Goal: Task Accomplishment & Management: Manage account settings

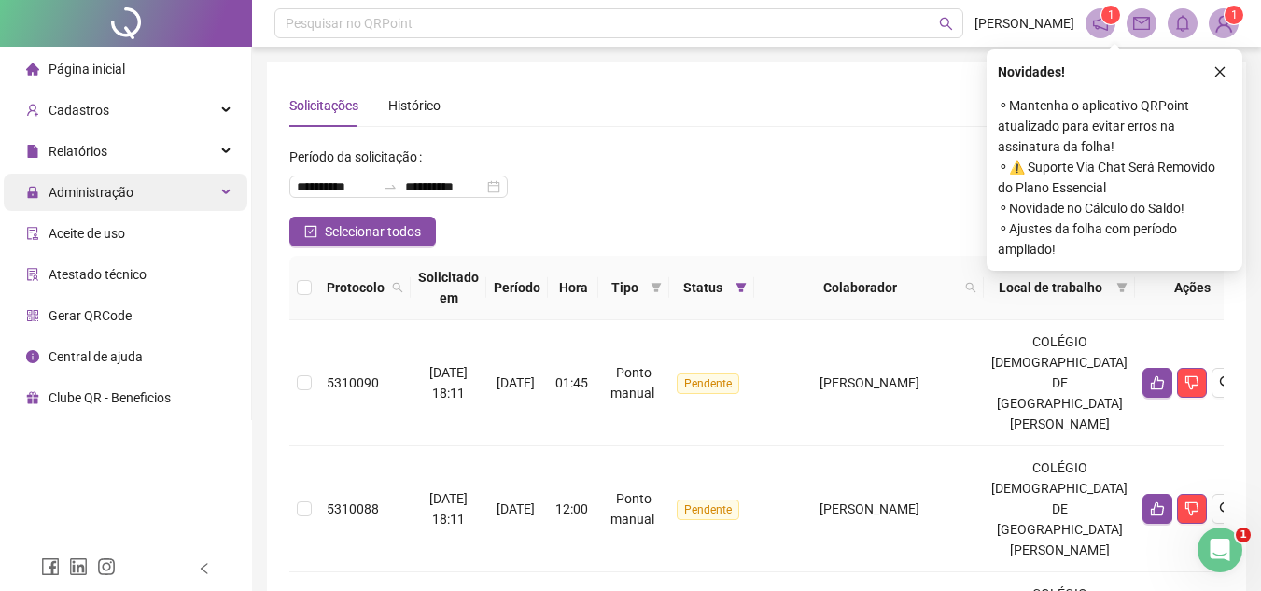
click at [91, 189] on span "Administração" at bounding box center [91, 192] width 85 height 15
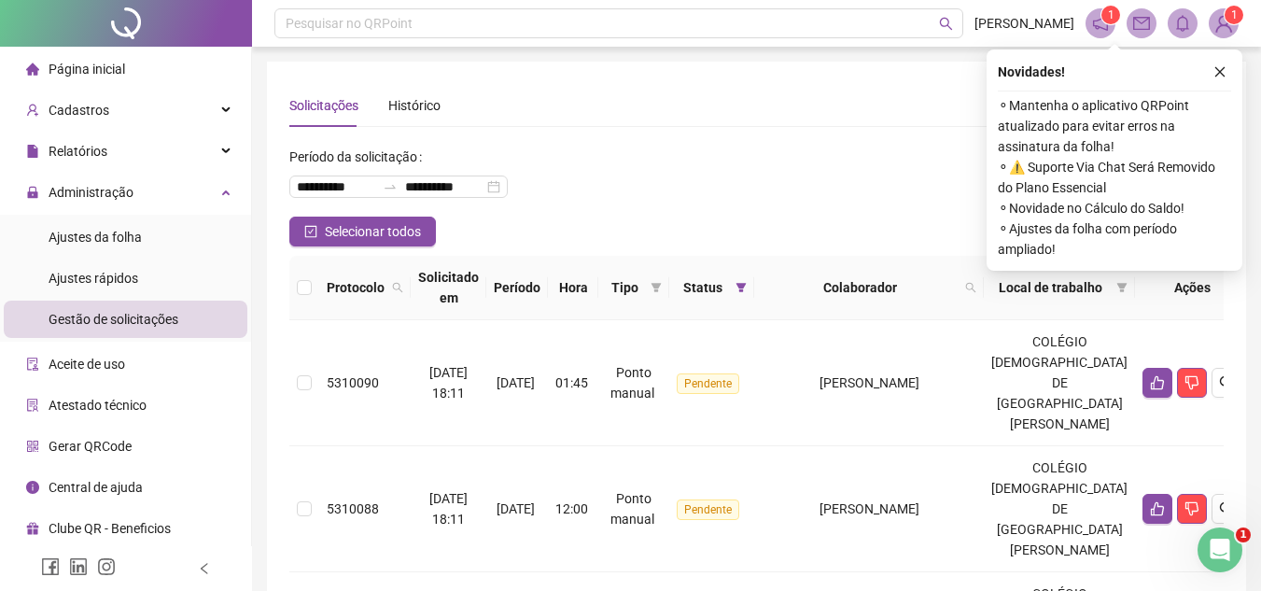
click at [142, 316] on span "Gestão de solicitações" at bounding box center [114, 319] width 130 height 15
click at [1221, 73] on icon "close" at bounding box center [1220, 72] width 10 height 10
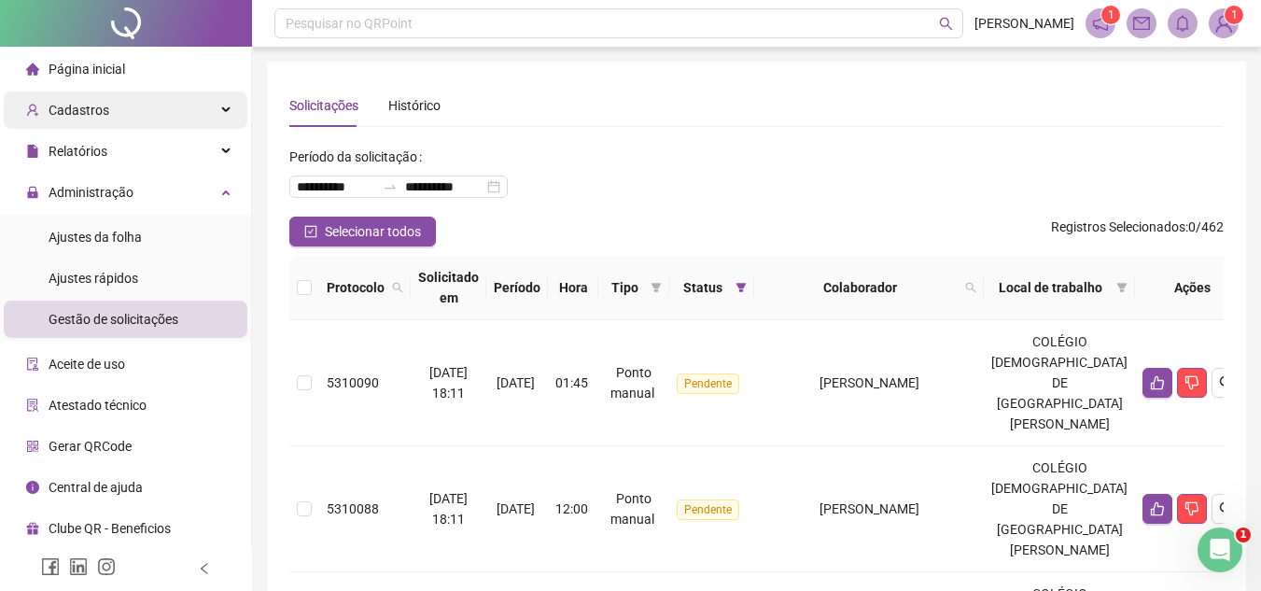
click at [80, 112] on span "Cadastros" at bounding box center [79, 110] width 61 height 15
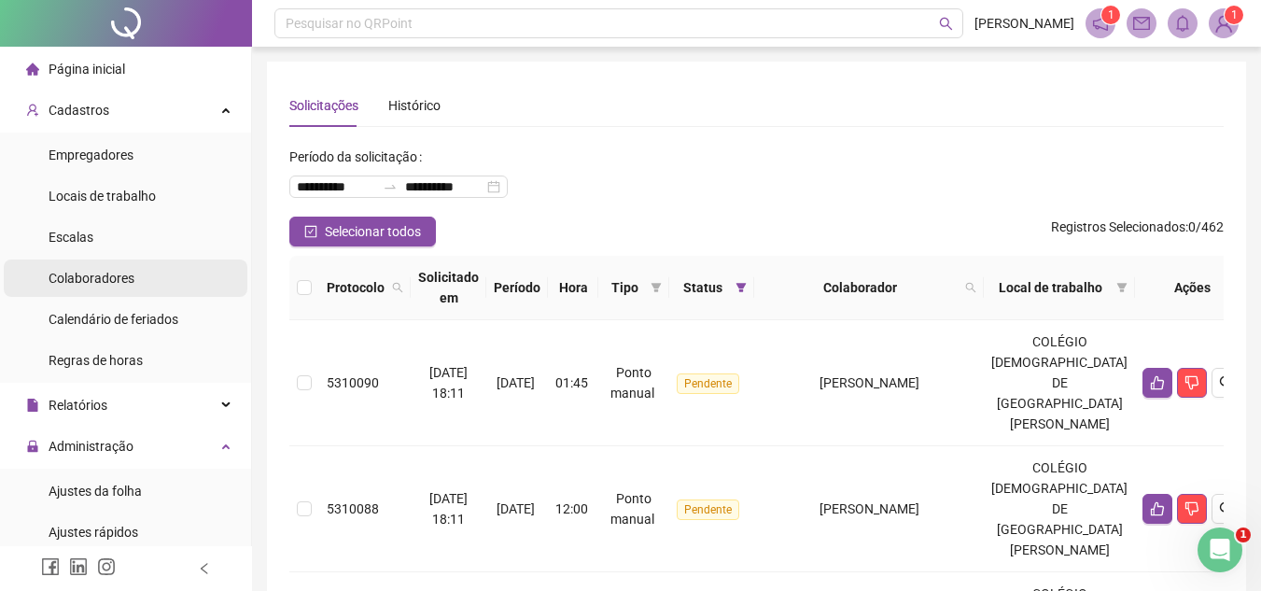
click at [82, 279] on span "Colaboradores" at bounding box center [92, 278] width 86 height 15
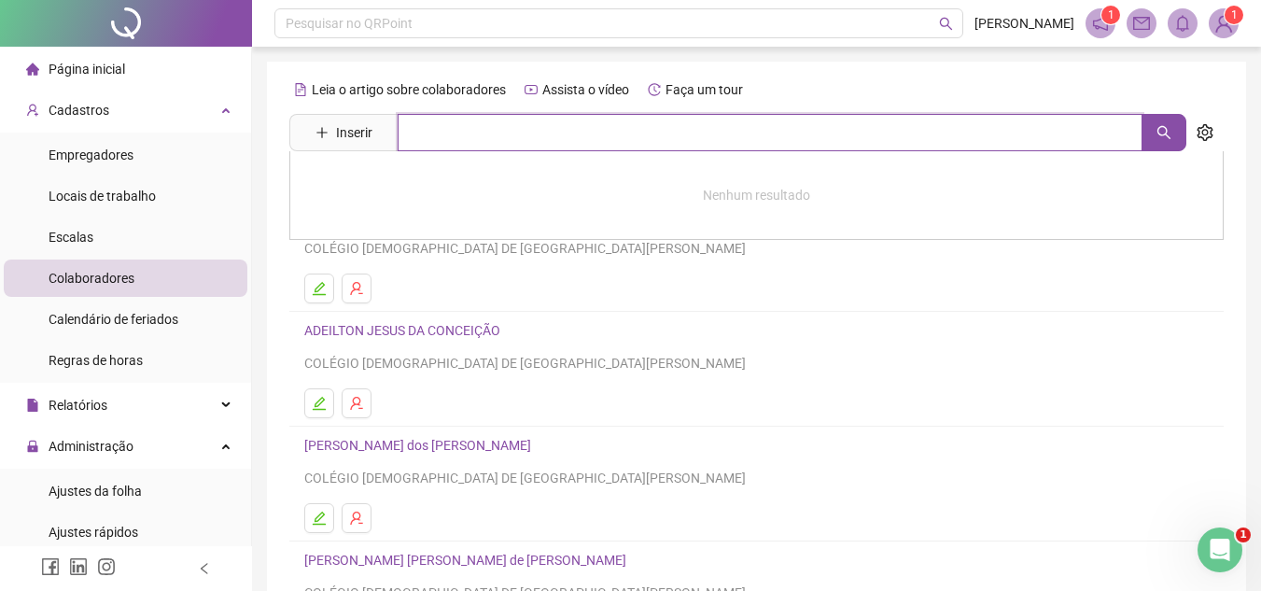
click at [521, 120] on input "text" at bounding box center [770, 132] width 745 height 37
type input "******"
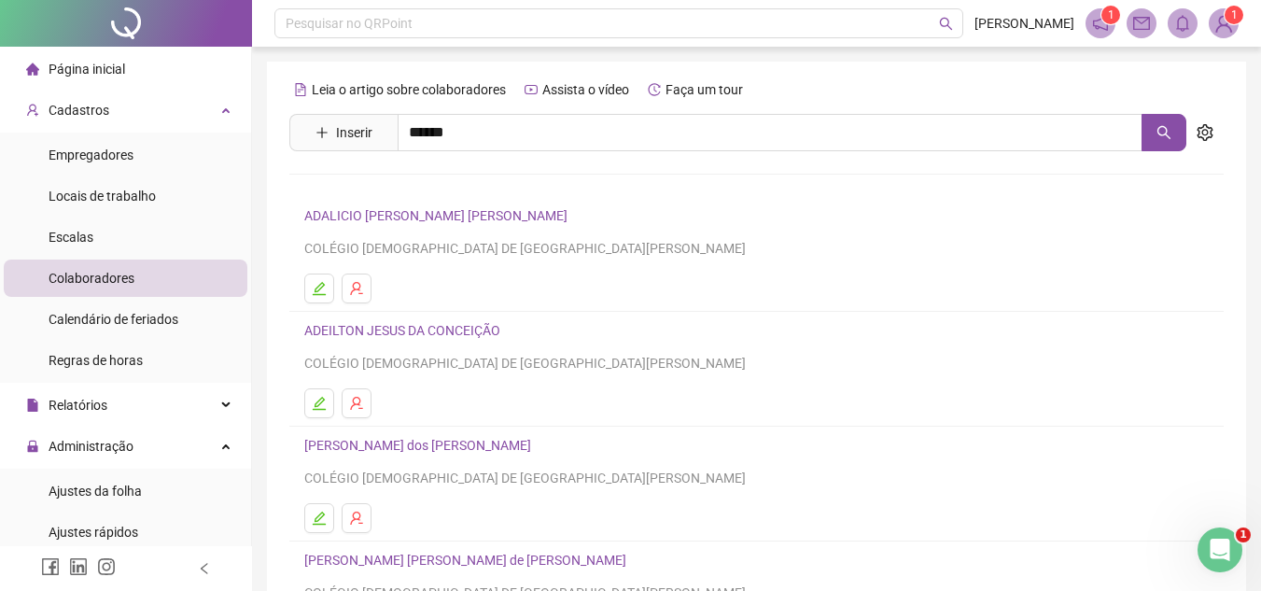
click at [347, 183] on link "[PERSON_NAME]" at bounding box center [374, 187] width 100 height 15
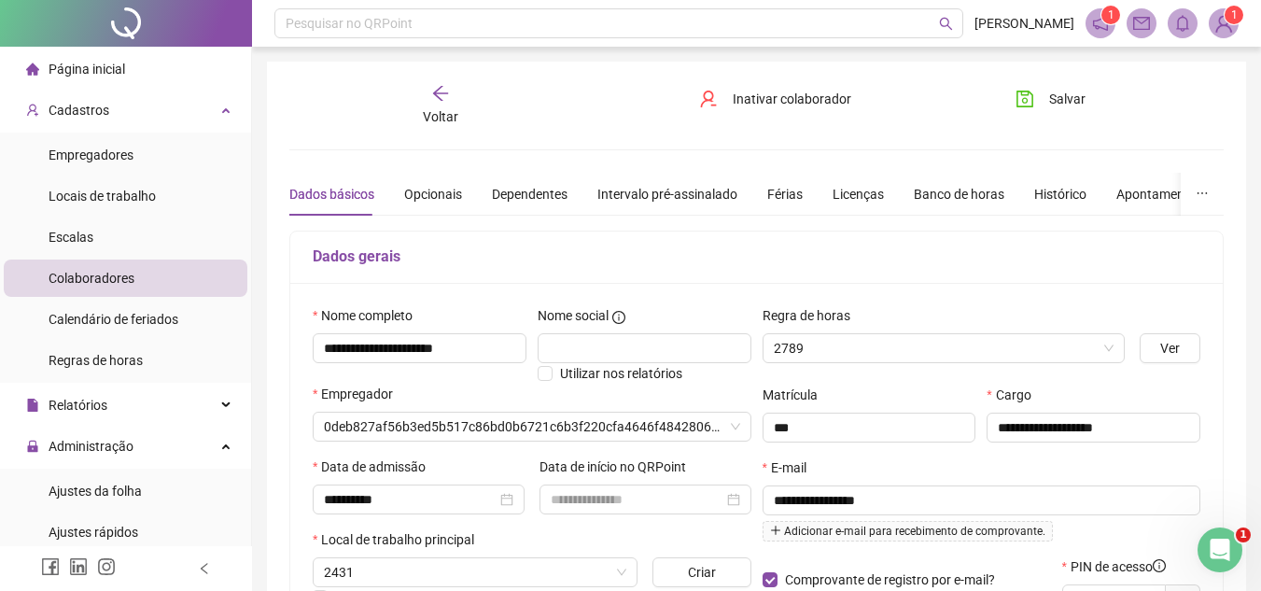
type input "**********"
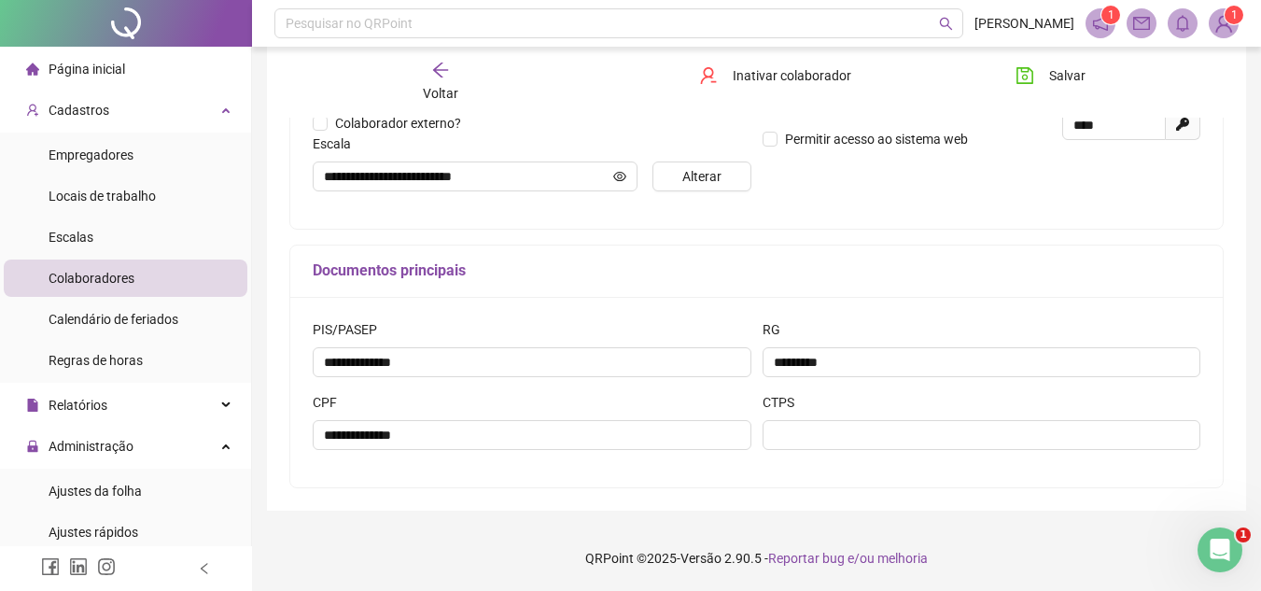
click at [257, 497] on div "**********" at bounding box center [756, 58] width 1009 height 1065
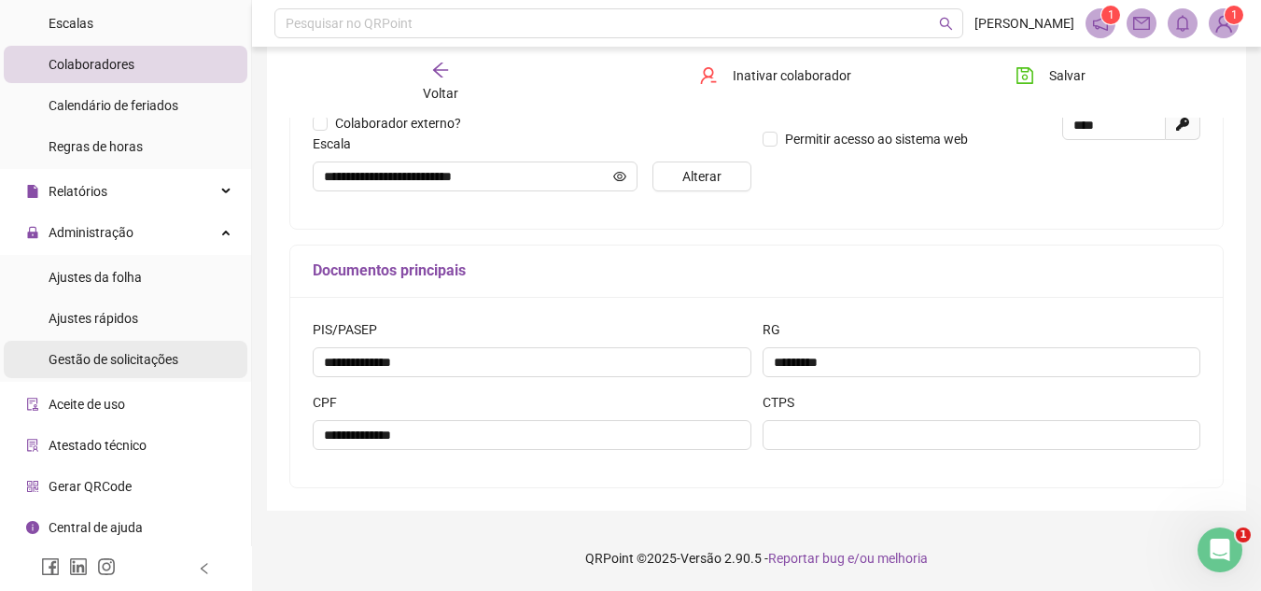
click at [132, 362] on span "Gestão de solicitações" at bounding box center [114, 359] width 130 height 15
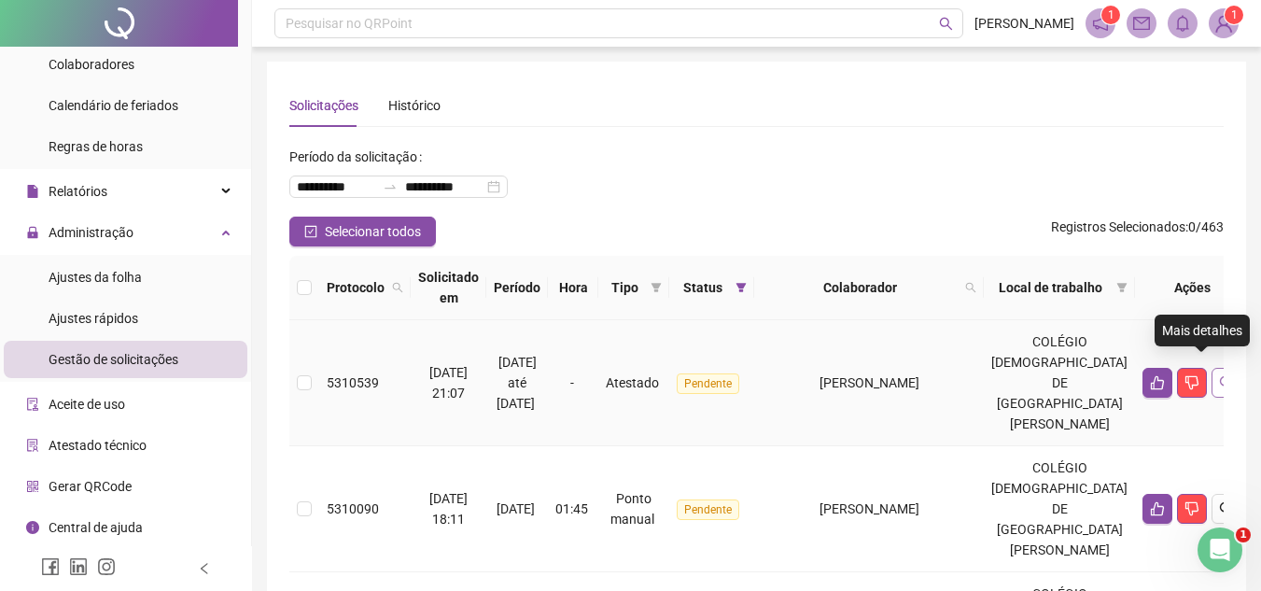
click at [1212, 381] on button "button" at bounding box center [1227, 383] width 30 height 30
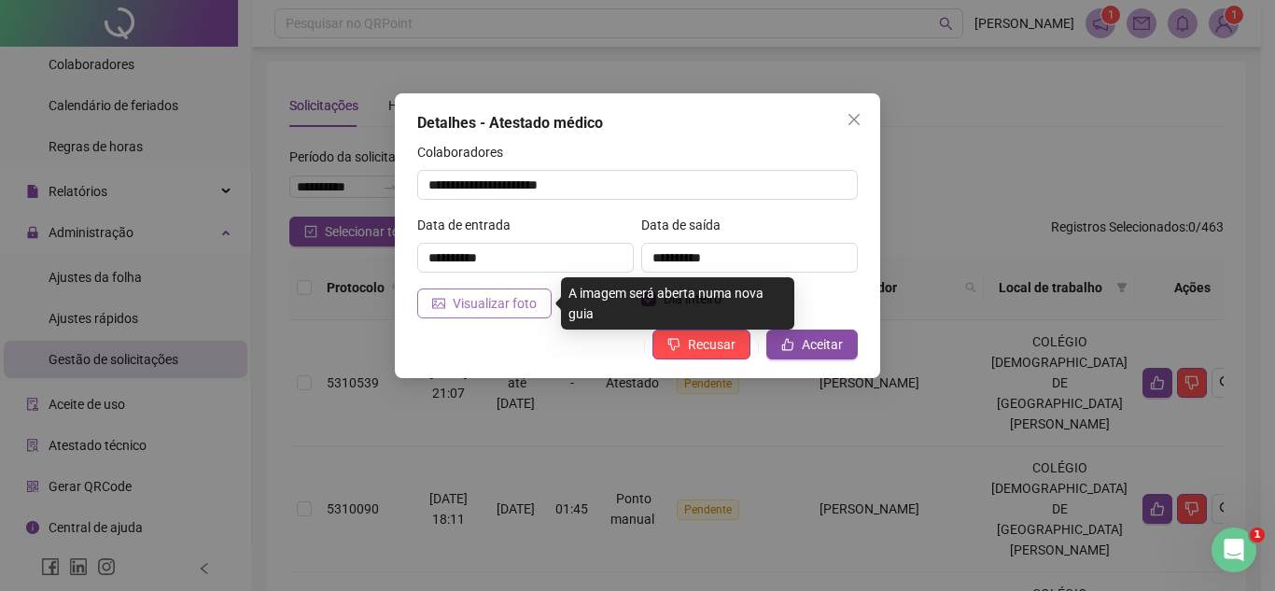
click at [519, 299] on span "Visualizar foto" at bounding box center [495, 303] width 84 height 21
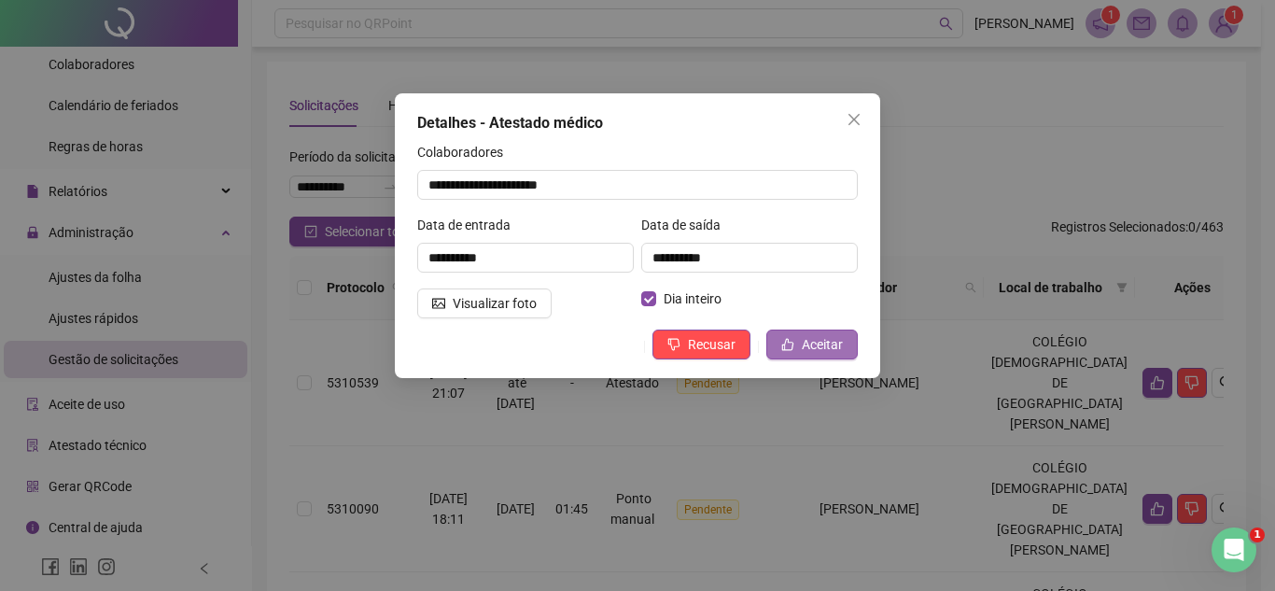
click at [806, 352] on span "Aceitar" at bounding box center [822, 344] width 41 height 21
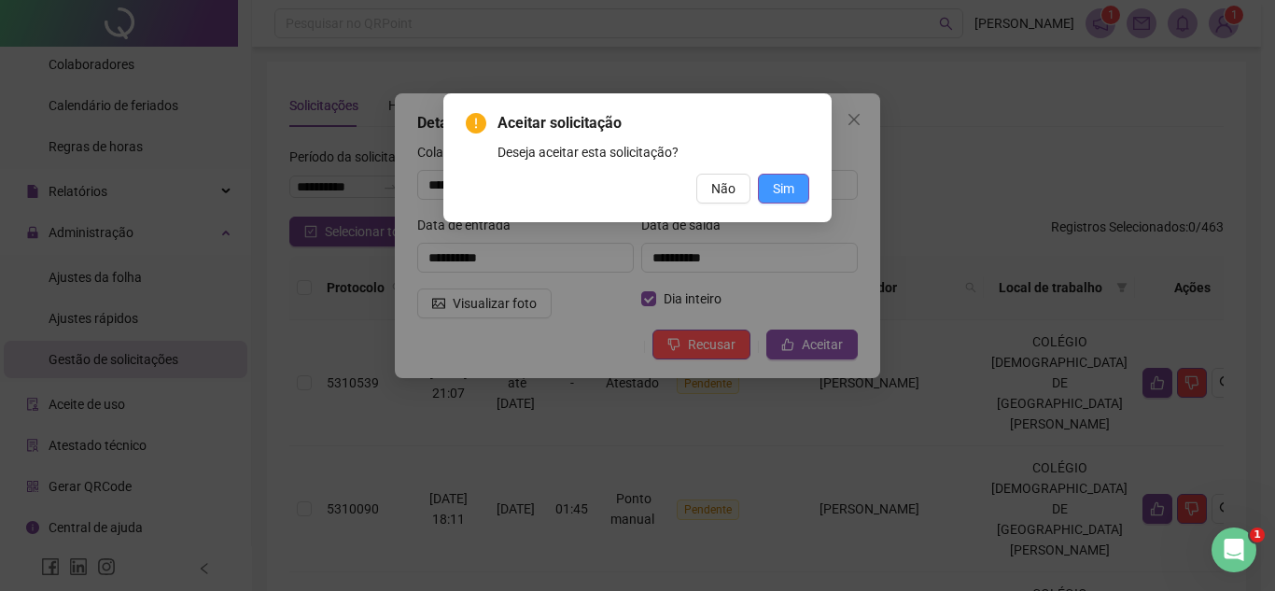
click at [791, 189] on span "Sim" at bounding box center [783, 188] width 21 height 21
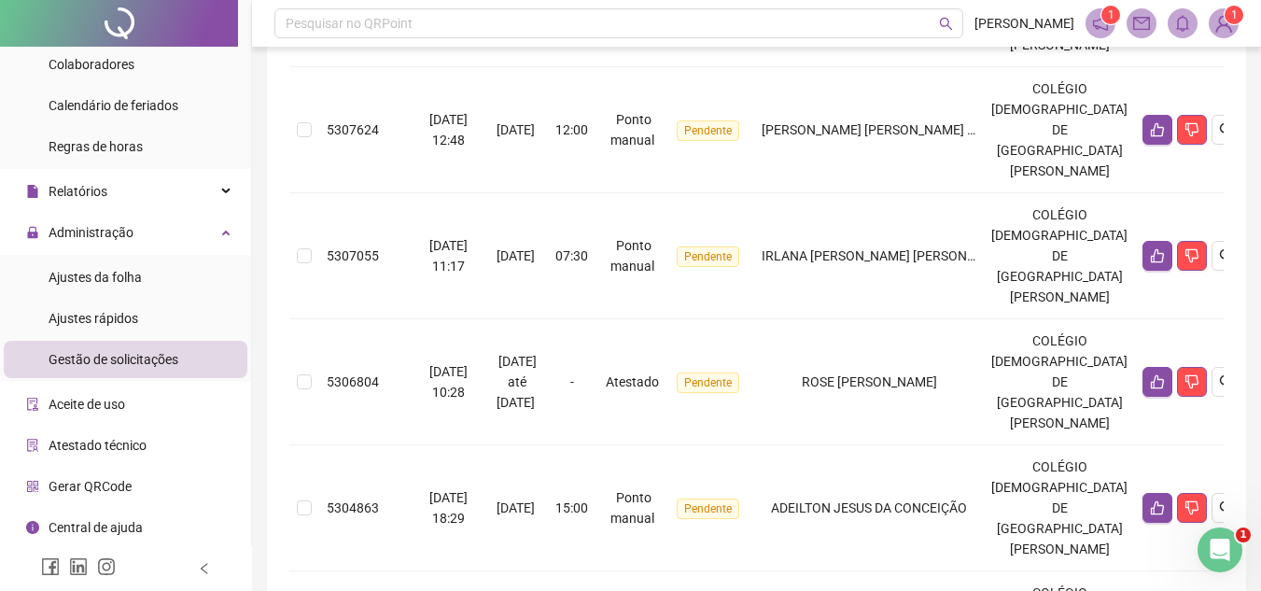
scroll to position [1150, 0]
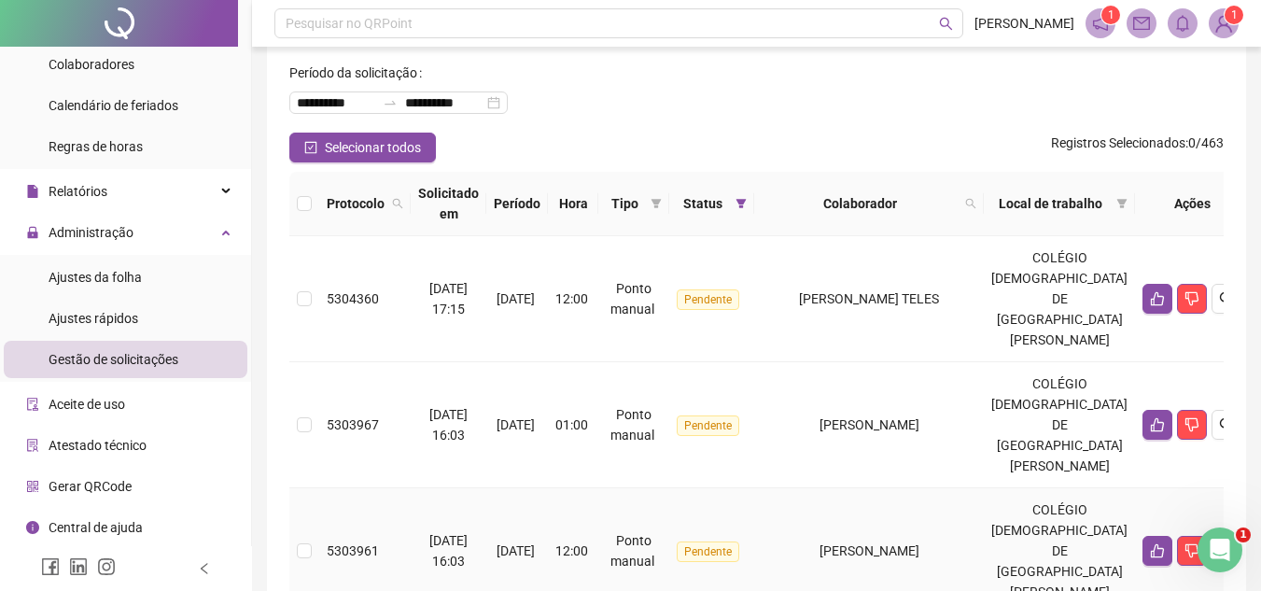
scroll to position [80, 0]
